Goal: Task Accomplishment & Management: Manage account settings

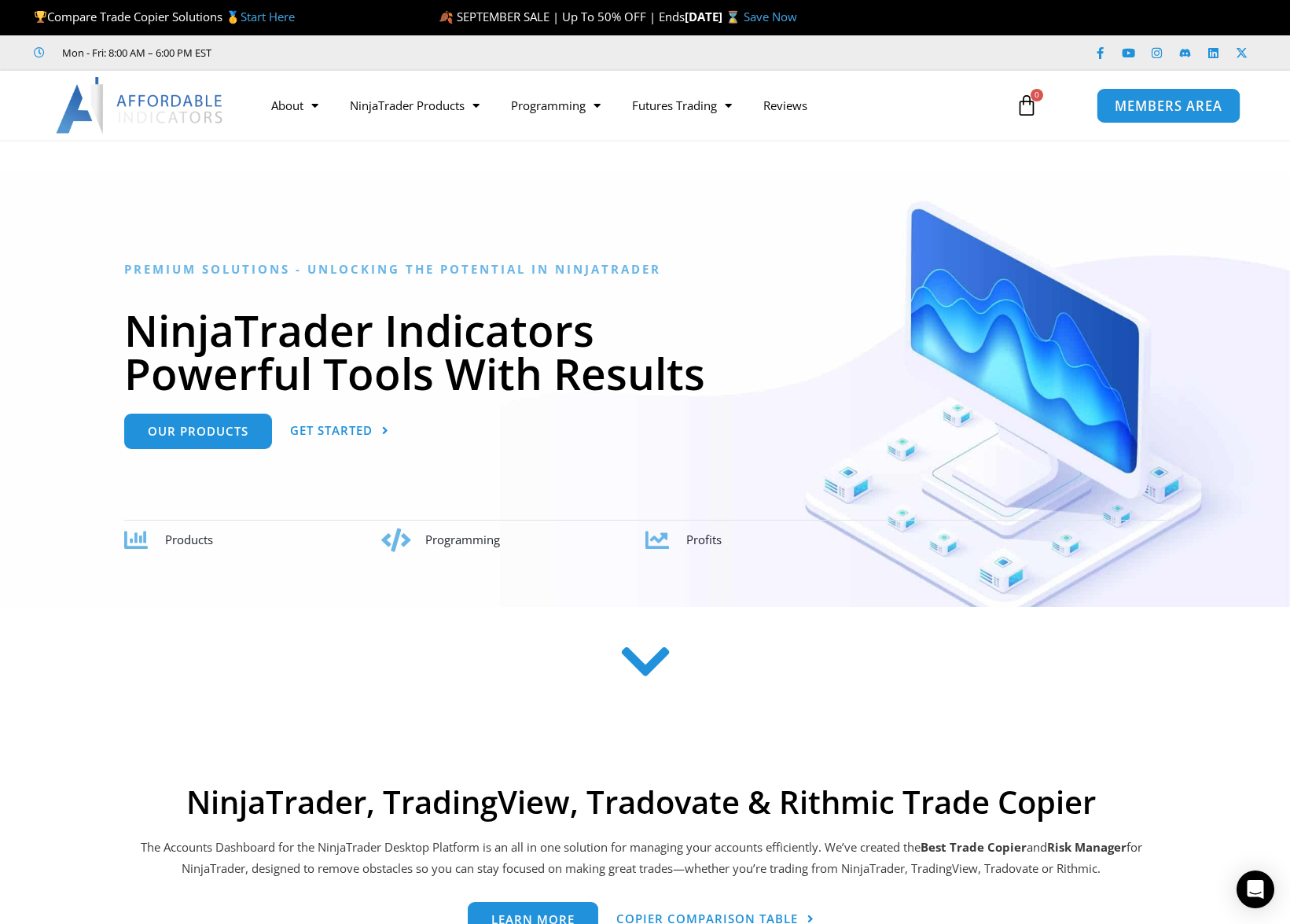
click at [1160, 108] on span "MEMBERS AREA" at bounding box center [1169, 106] width 107 height 13
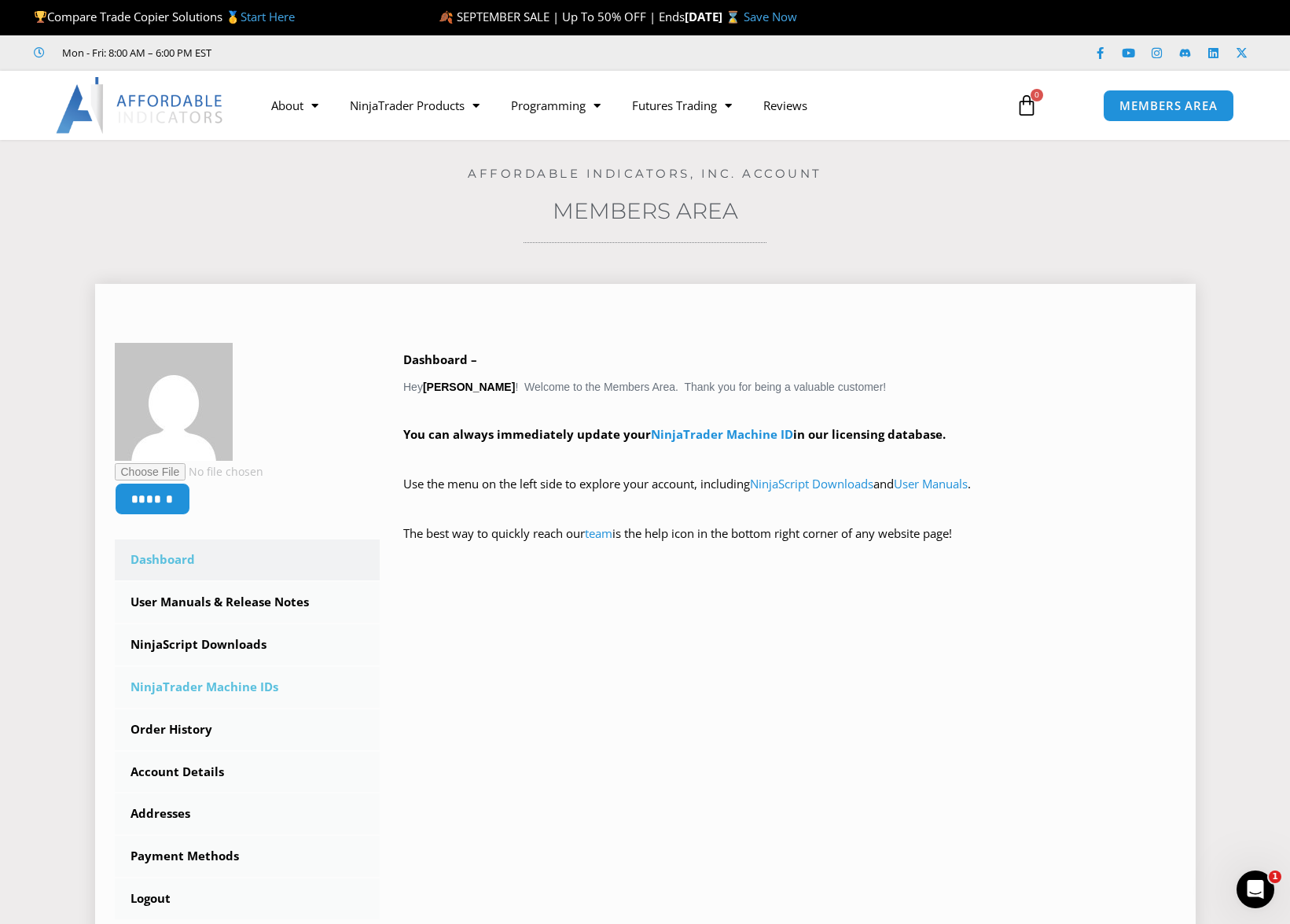
click at [193, 681] on link "NinjaTrader Machine IDs" at bounding box center [248, 687] width 266 height 41
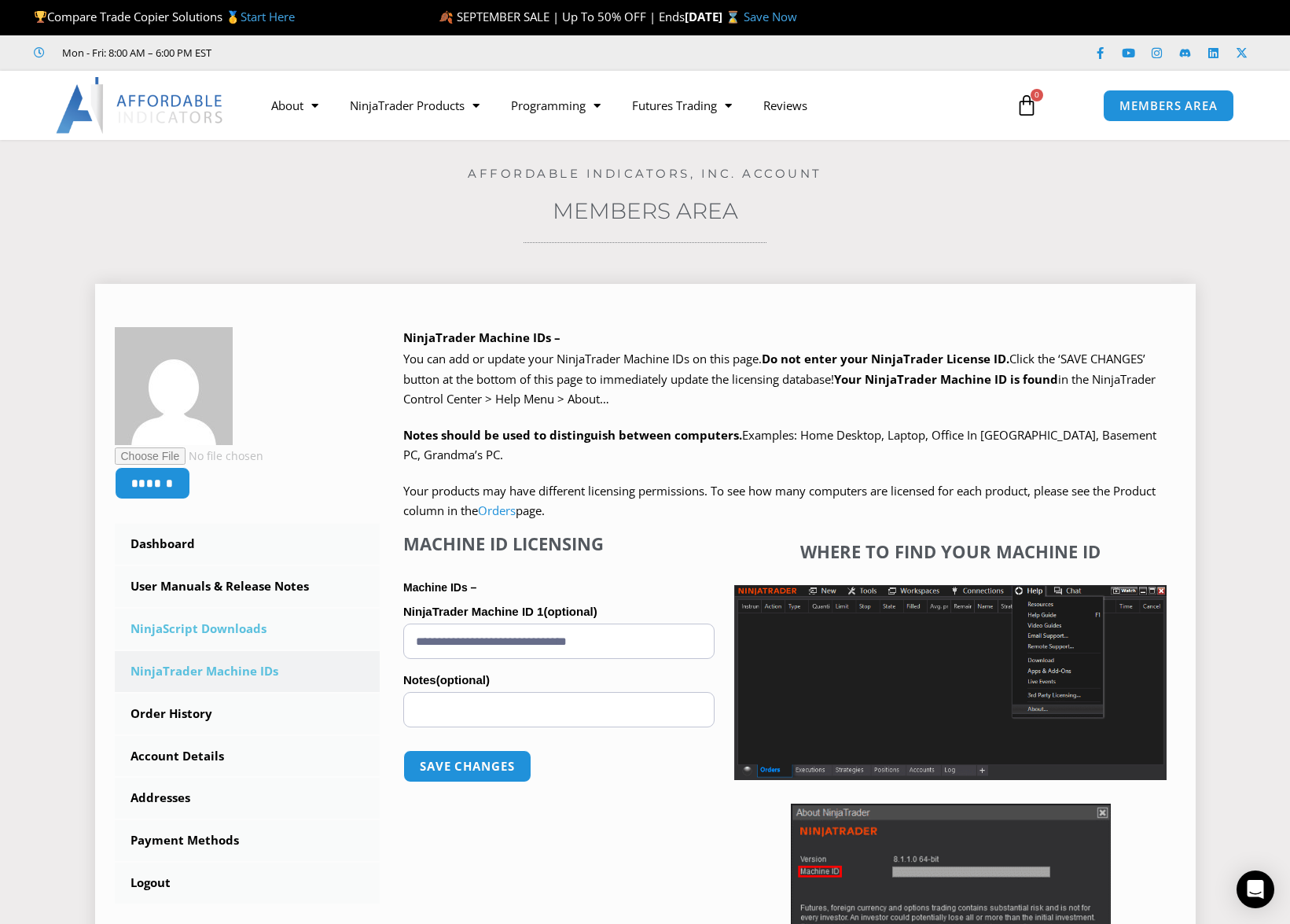
click at [212, 625] on link "NinjaScript Downloads" at bounding box center [248, 629] width 266 height 41
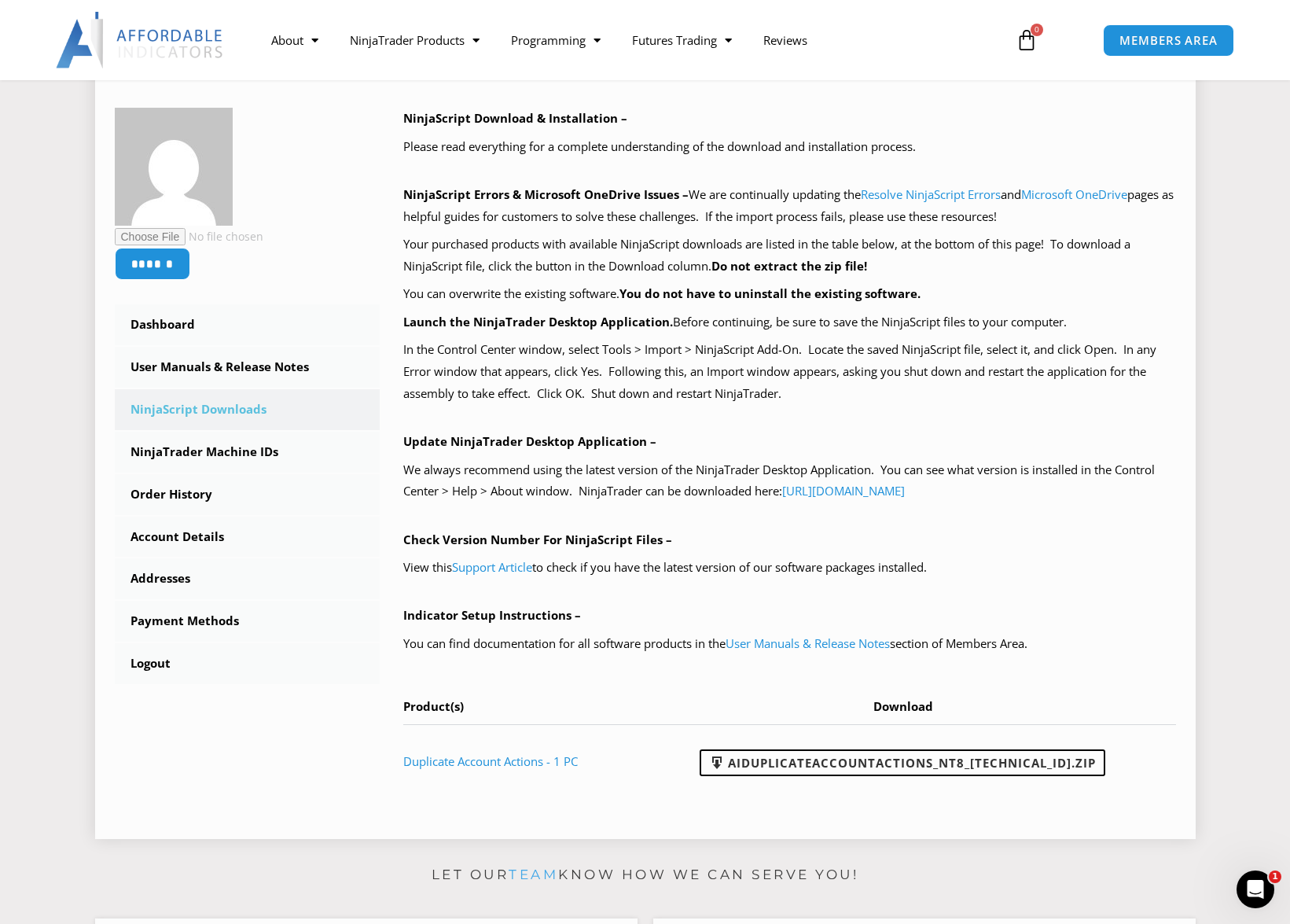
scroll to position [230, 0]
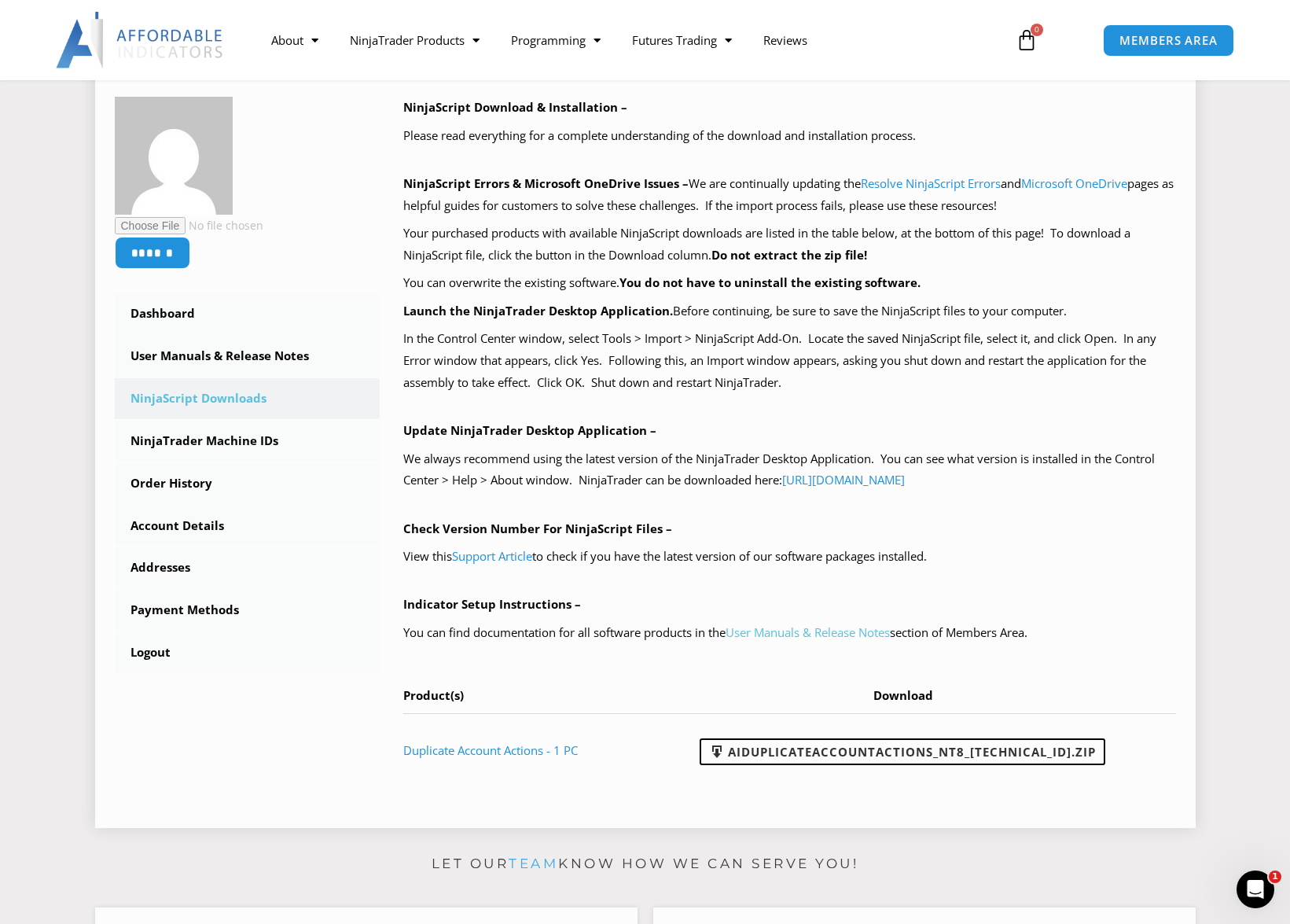
click at [850, 624] on link "User Manuals & Release Notes" at bounding box center [808, 631] width 164 height 16
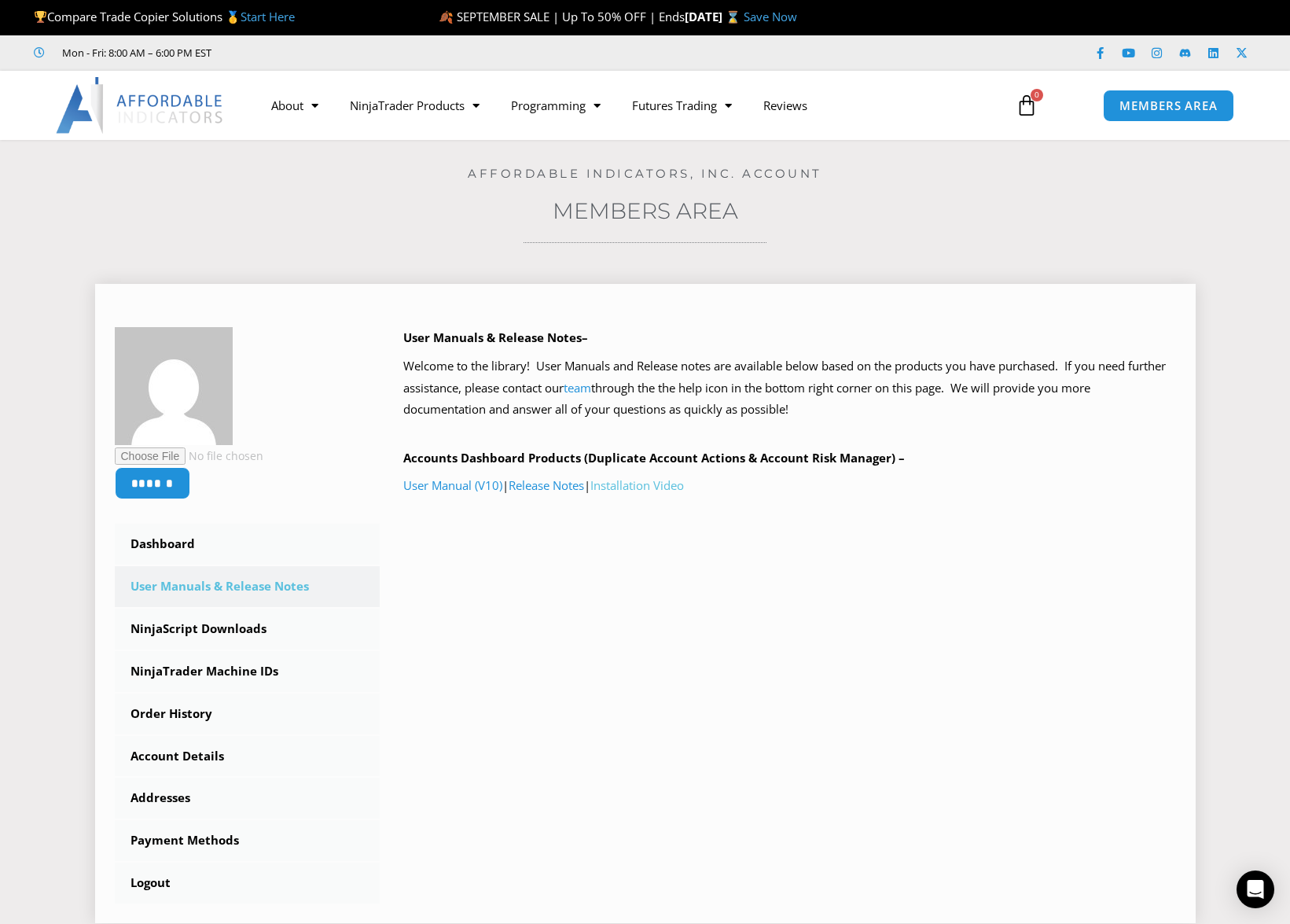
click at [664, 486] on link "Installation Video" at bounding box center [637, 485] width 93 height 16
